Goal: Task Accomplishment & Management: Use online tool/utility

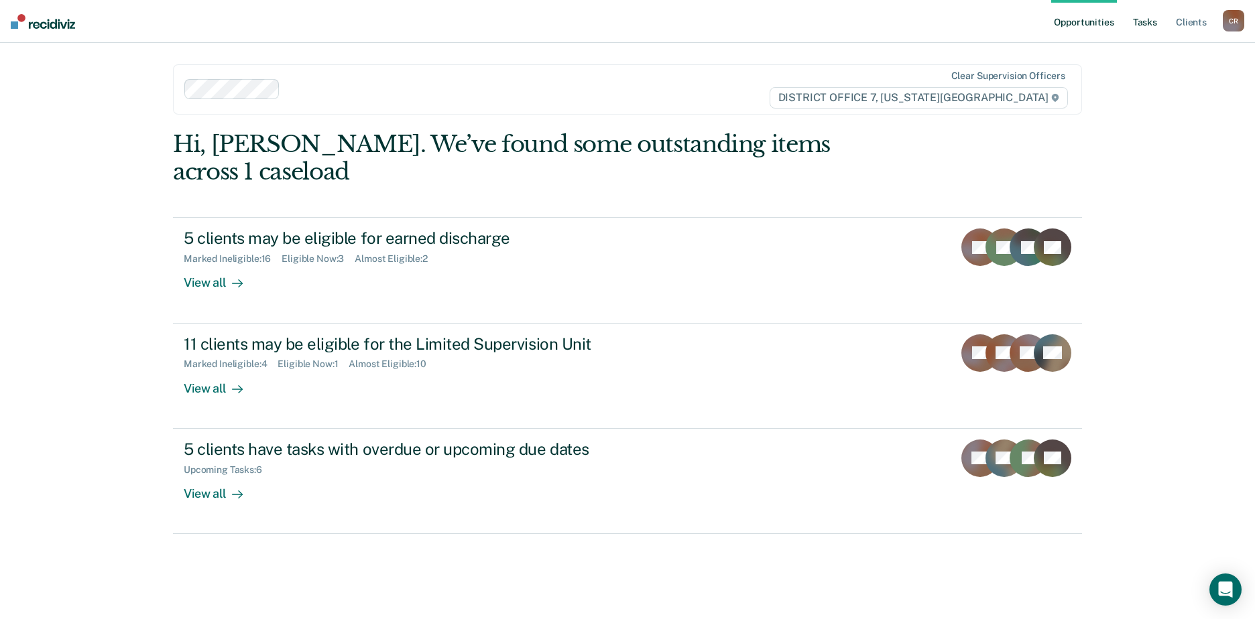
click at [1138, 23] on link "Tasks" at bounding box center [1144, 21] width 29 height 43
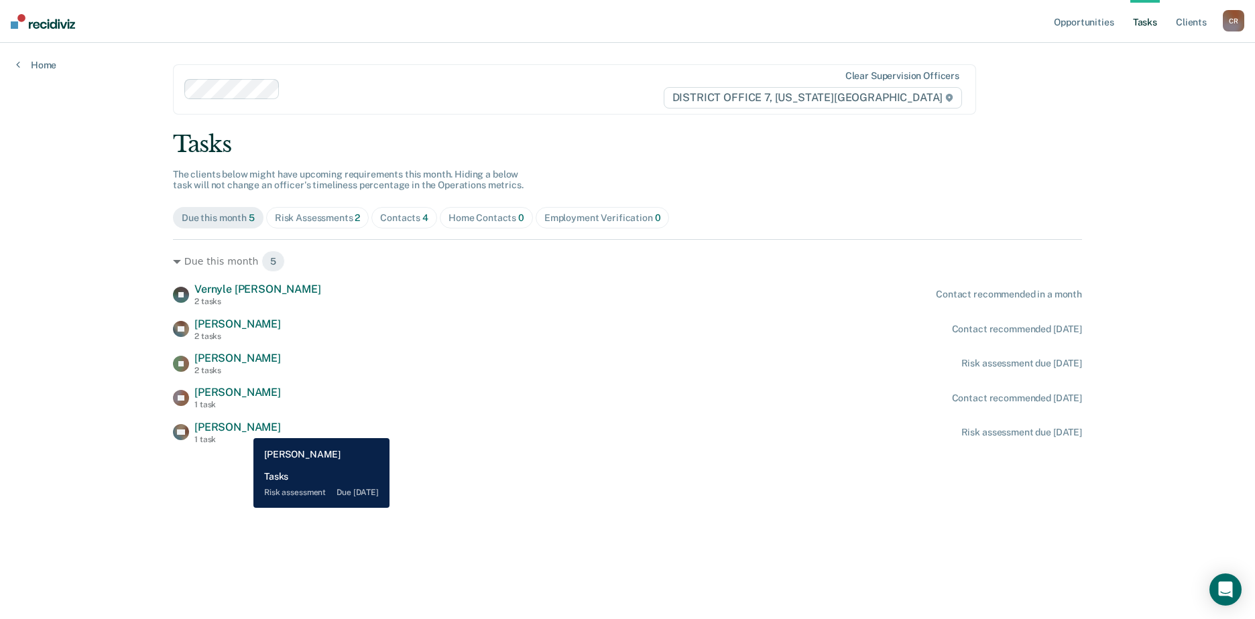
click at [242, 428] on span "[PERSON_NAME]" at bounding box center [237, 427] width 86 height 13
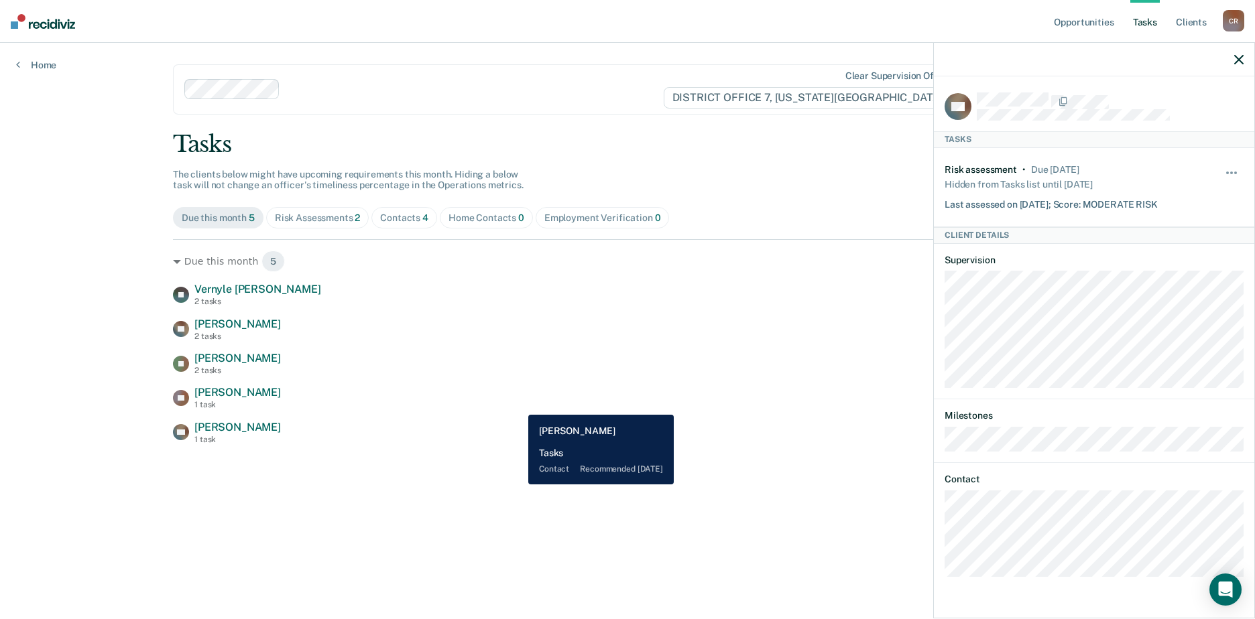
drag, startPoint x: 518, startPoint y: 405, endPoint x: 361, endPoint y: 411, distance: 157.0
click at [517, 405] on div "AP [PERSON_NAME] 1 task Contact recommended [DATE]" at bounding box center [627, 397] width 909 height 23
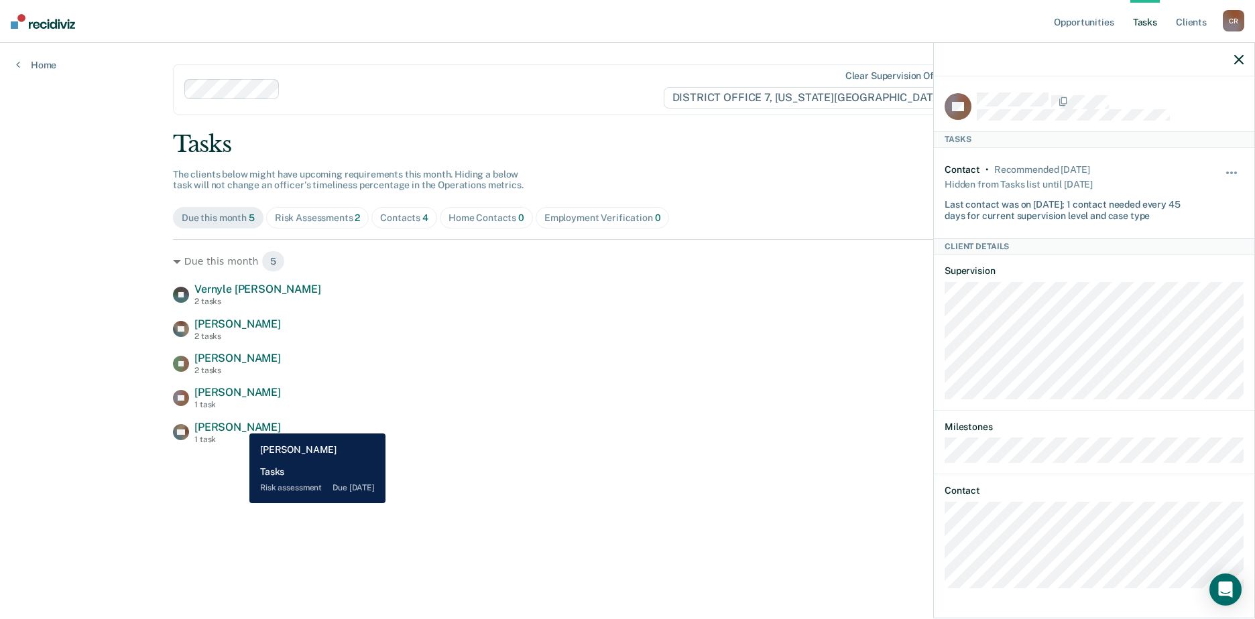
click at [239, 424] on span "[PERSON_NAME]" at bounding box center [237, 427] width 86 height 13
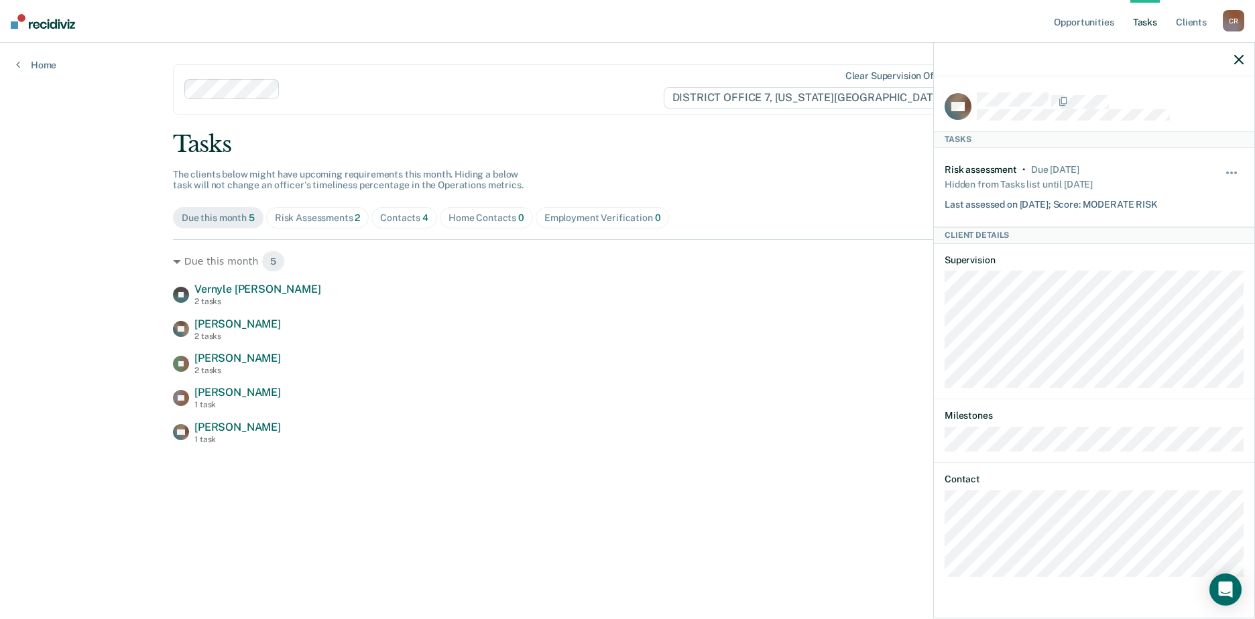
click at [325, 222] on div "Risk Assessments 2" at bounding box center [318, 218] width 86 height 11
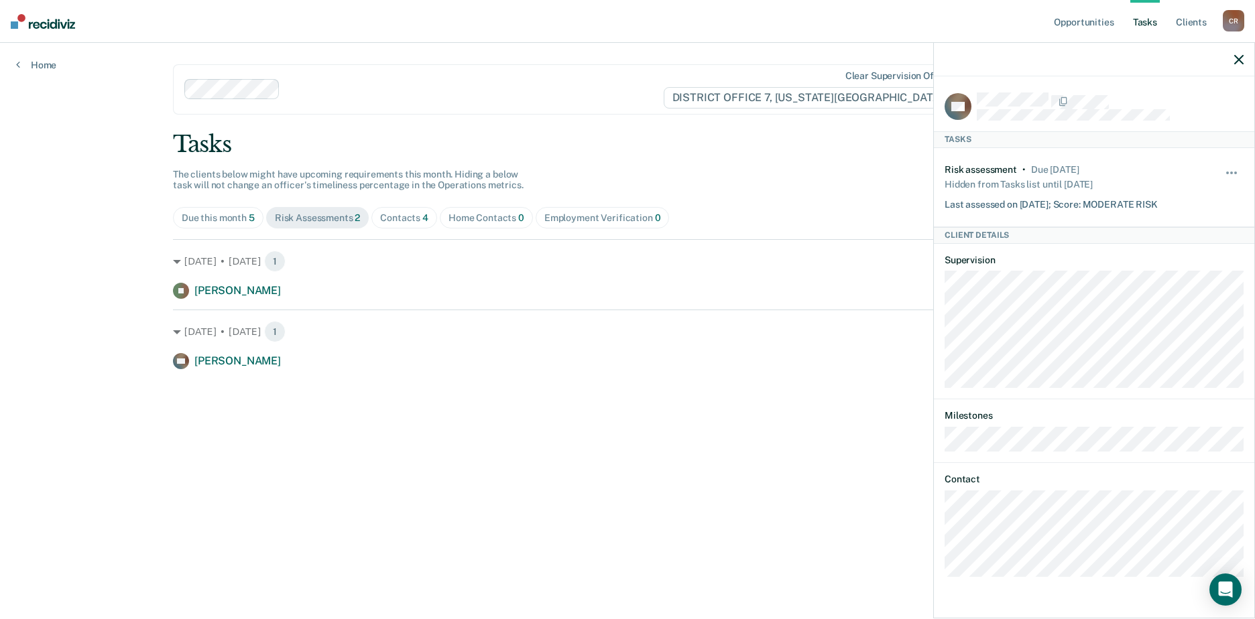
click at [1240, 59] on icon "button" at bounding box center [1238, 59] width 9 height 9
